Goal: Task Accomplishment & Management: Manage account settings

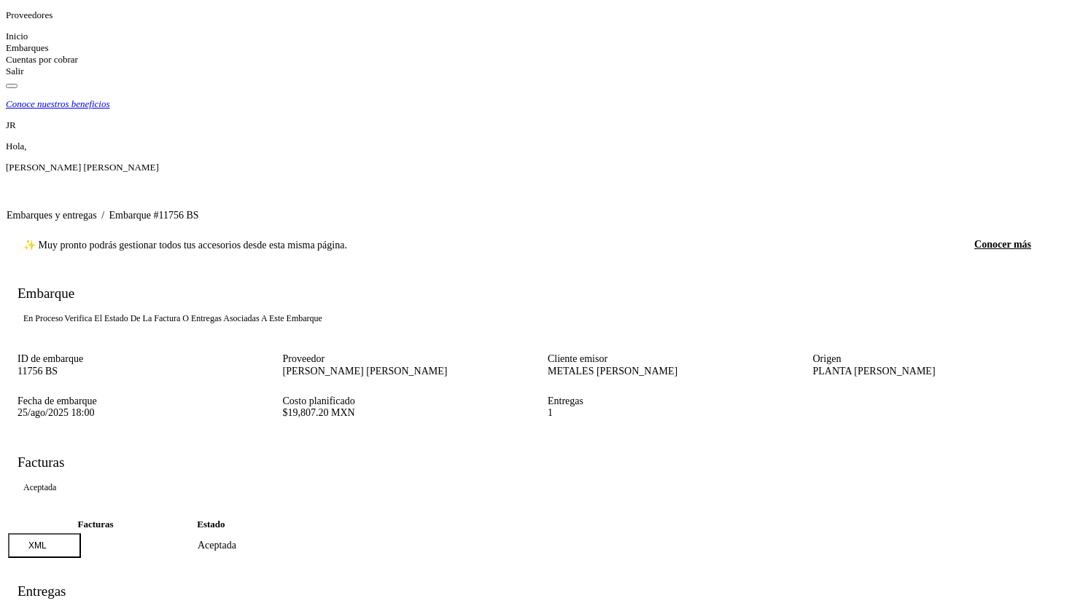
scroll to position [58, 0]
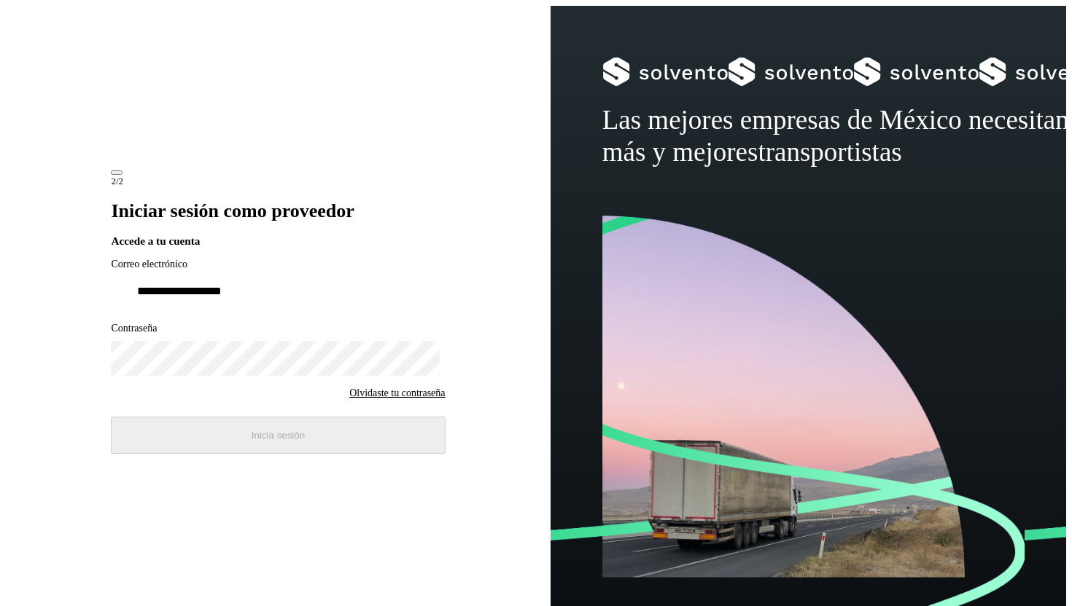
type input "**********"
click at [215, 454] on button "Inicia sesión" at bounding box center [278, 435] width 334 height 37
